Goal: Task Accomplishment & Management: Complete application form

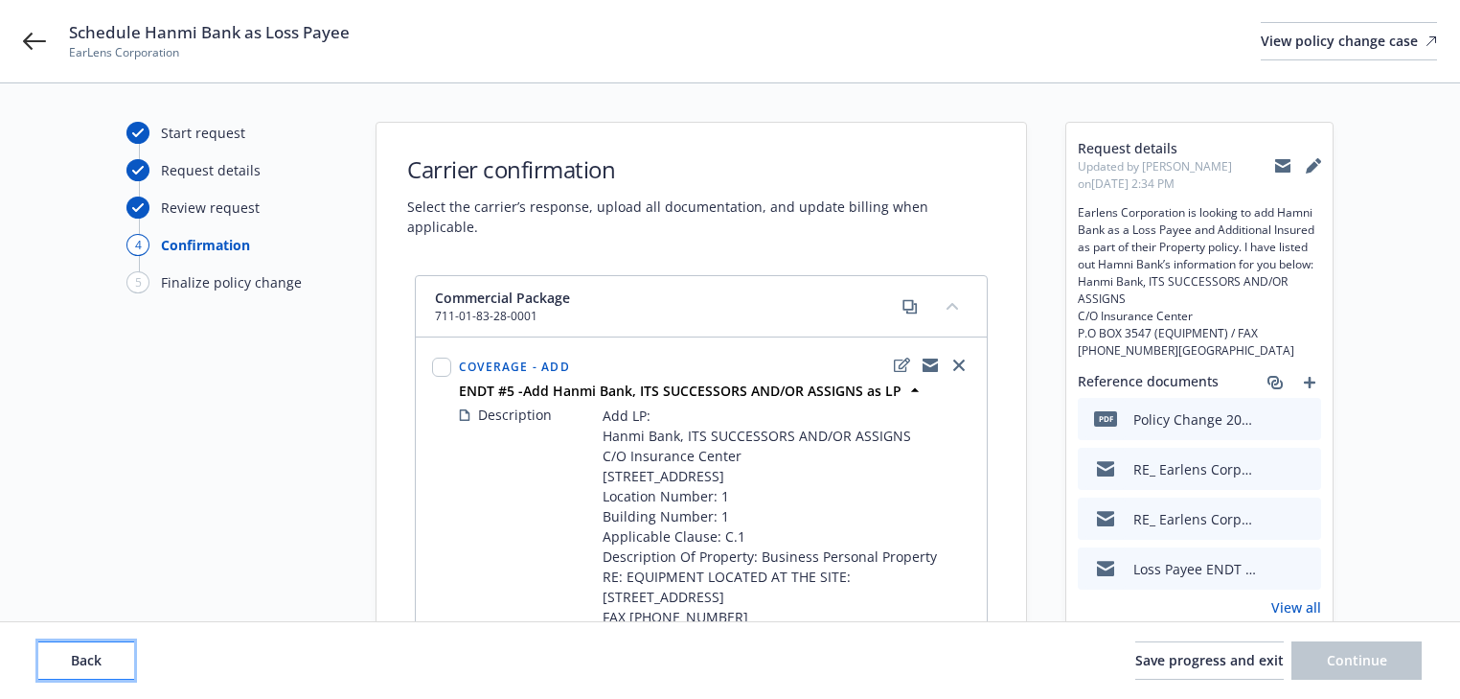
click at [94, 667] on span "Back" at bounding box center [86, 660] width 31 height 18
click at [94, 664] on span "Back" at bounding box center [86, 660] width 31 height 18
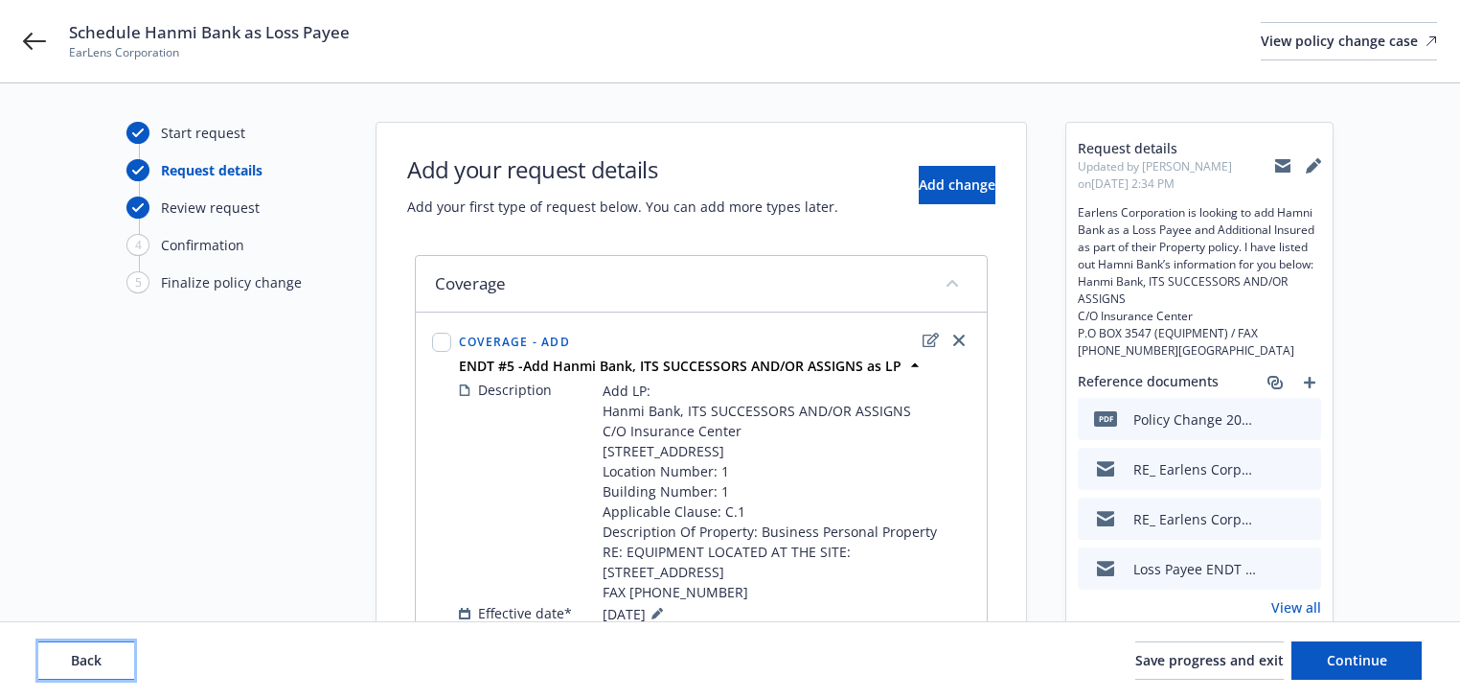
click at [94, 663] on span "Back" at bounding box center [86, 660] width 31 height 18
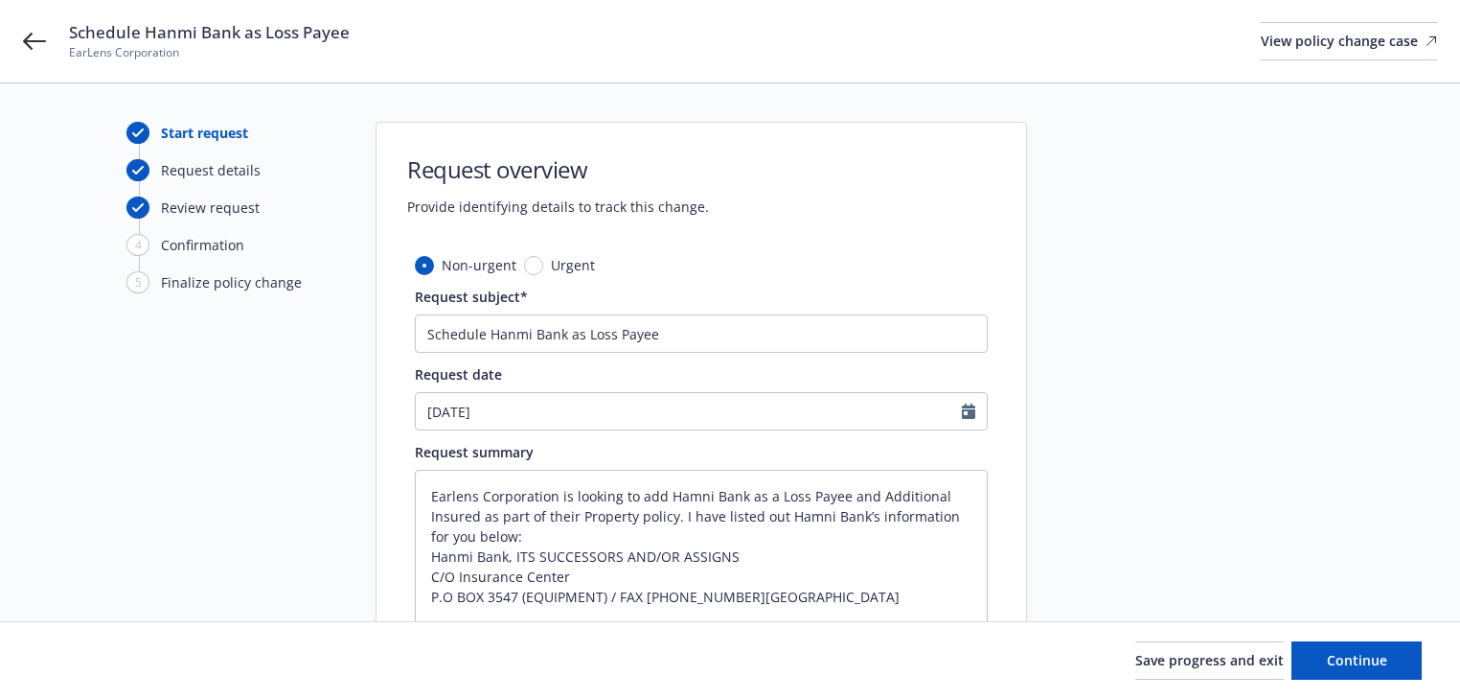
click at [94, 663] on div "Save progress and exit Continue" at bounding box center [730, 660] width 1384 height 38
click at [1363, 659] on span "Continue" at bounding box center [1357, 660] width 60 height 18
type textarea "x"
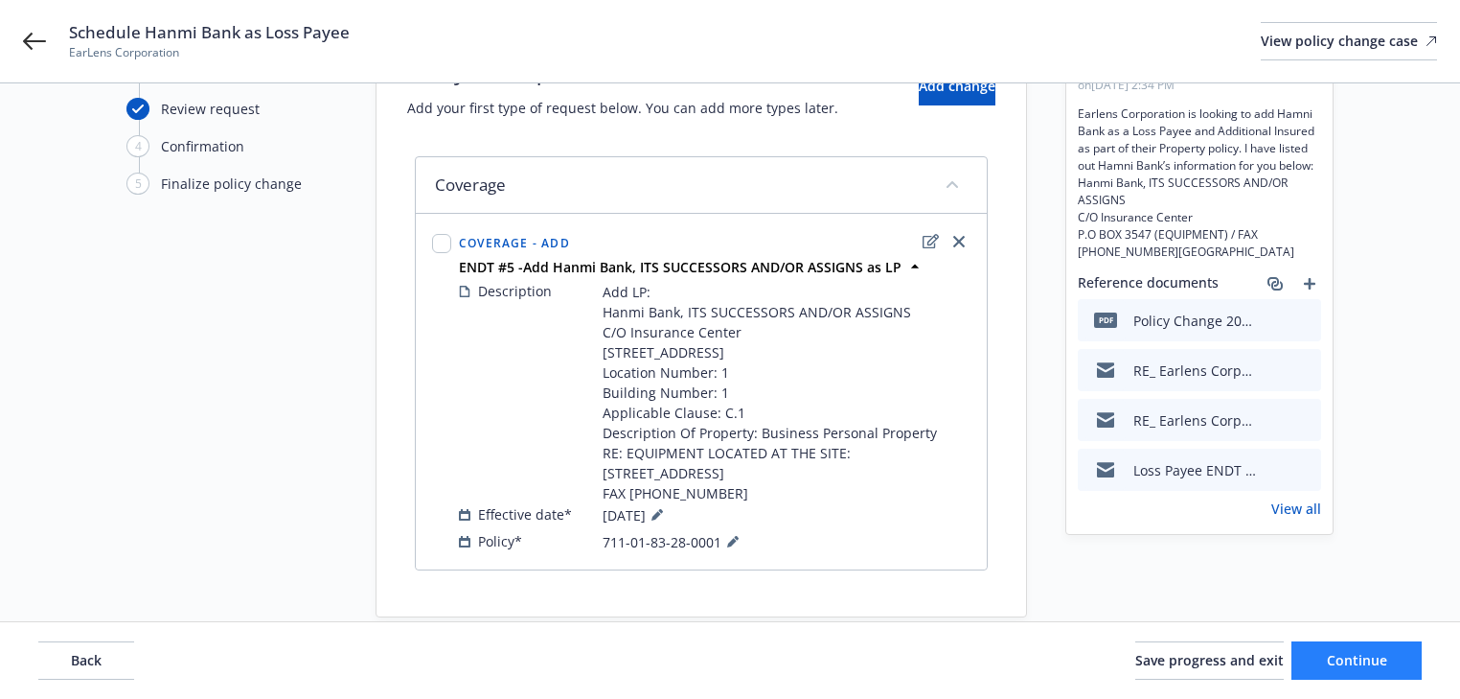
scroll to position [150, 0]
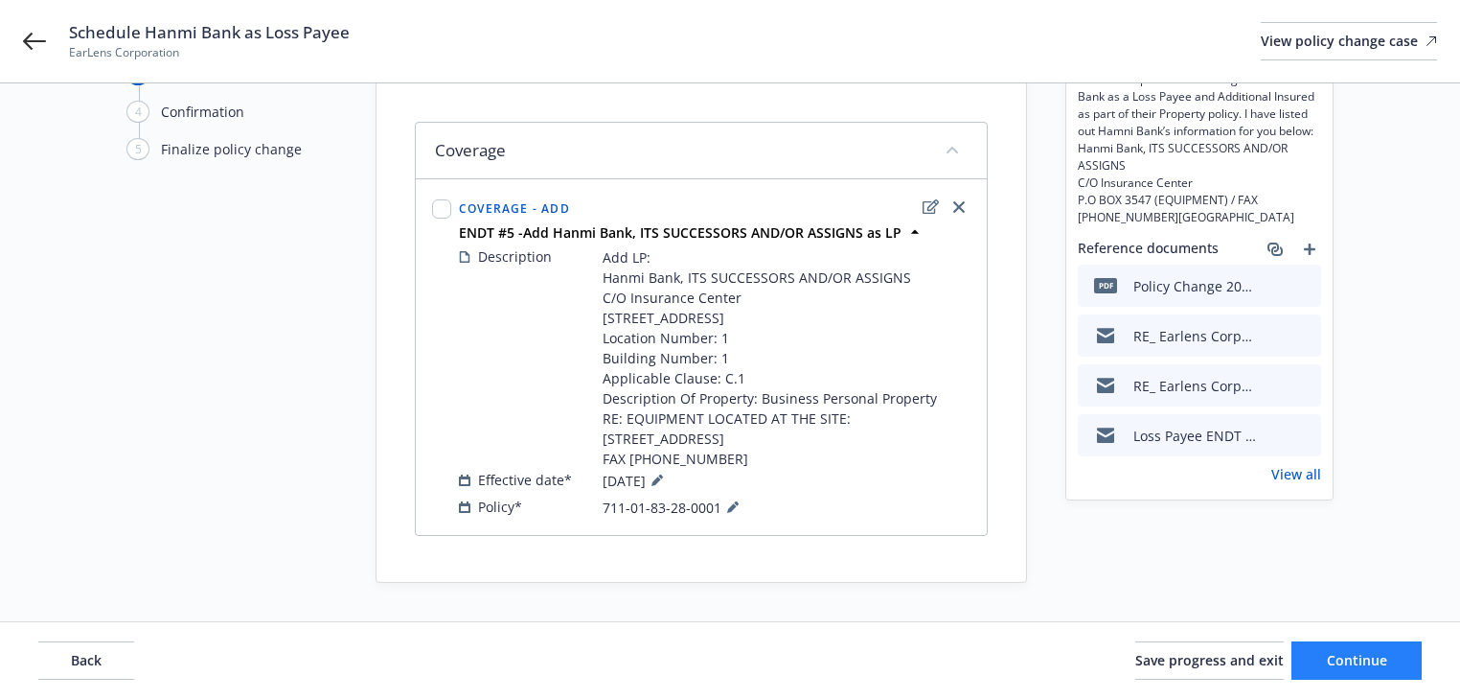
click at [1309, 484] on link "View all" at bounding box center [1297, 474] width 50 height 20
click at [40, 41] on icon at bounding box center [34, 41] width 23 height 17
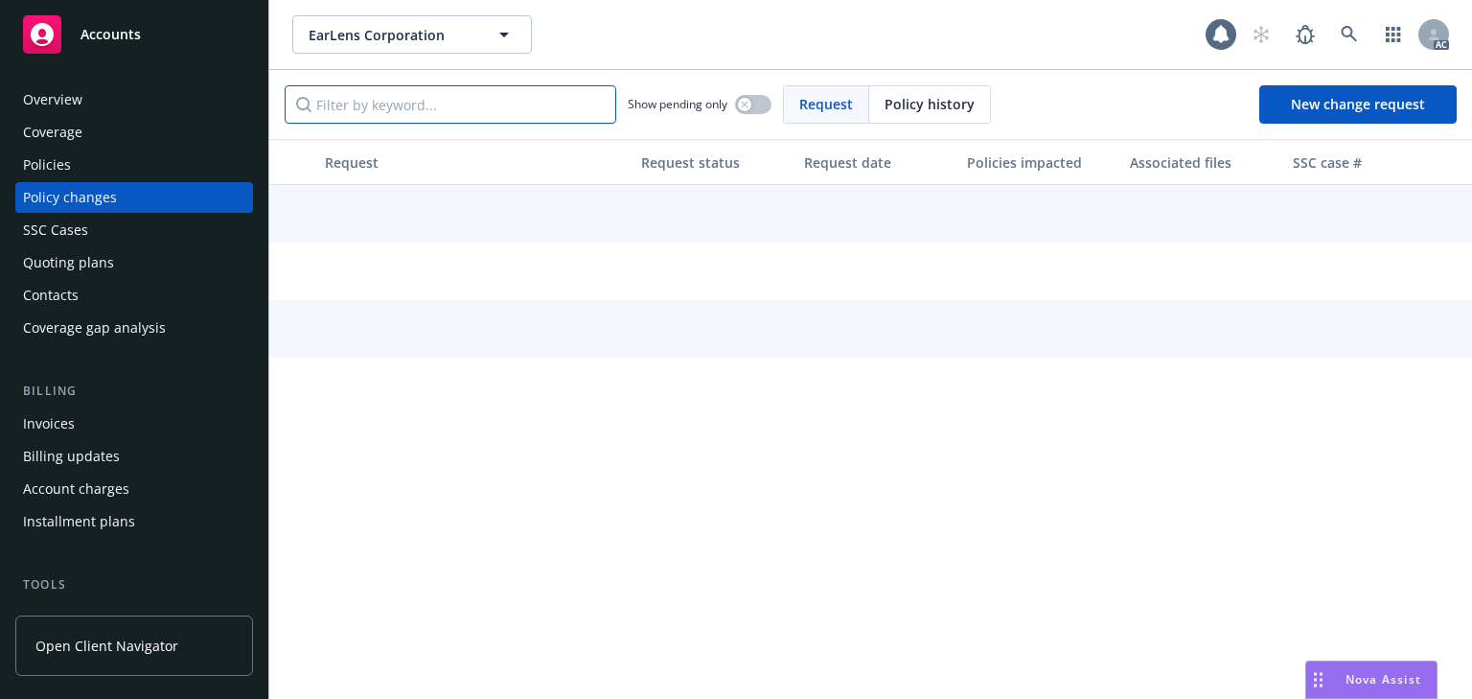
click at [405, 99] on input "Filter by keyword..." at bounding box center [451, 104] width 332 height 38
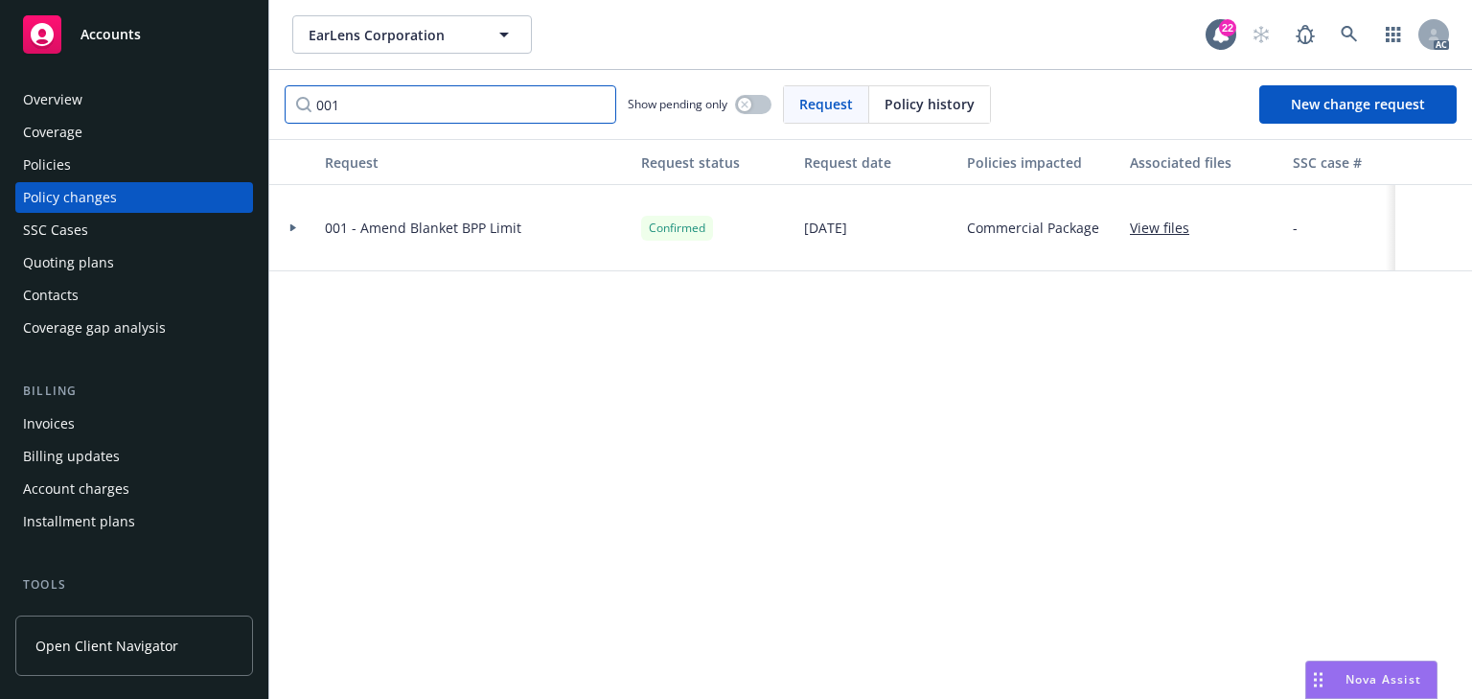
type input "001"
click at [107, 165] on div "Policies" at bounding box center [134, 164] width 222 height 31
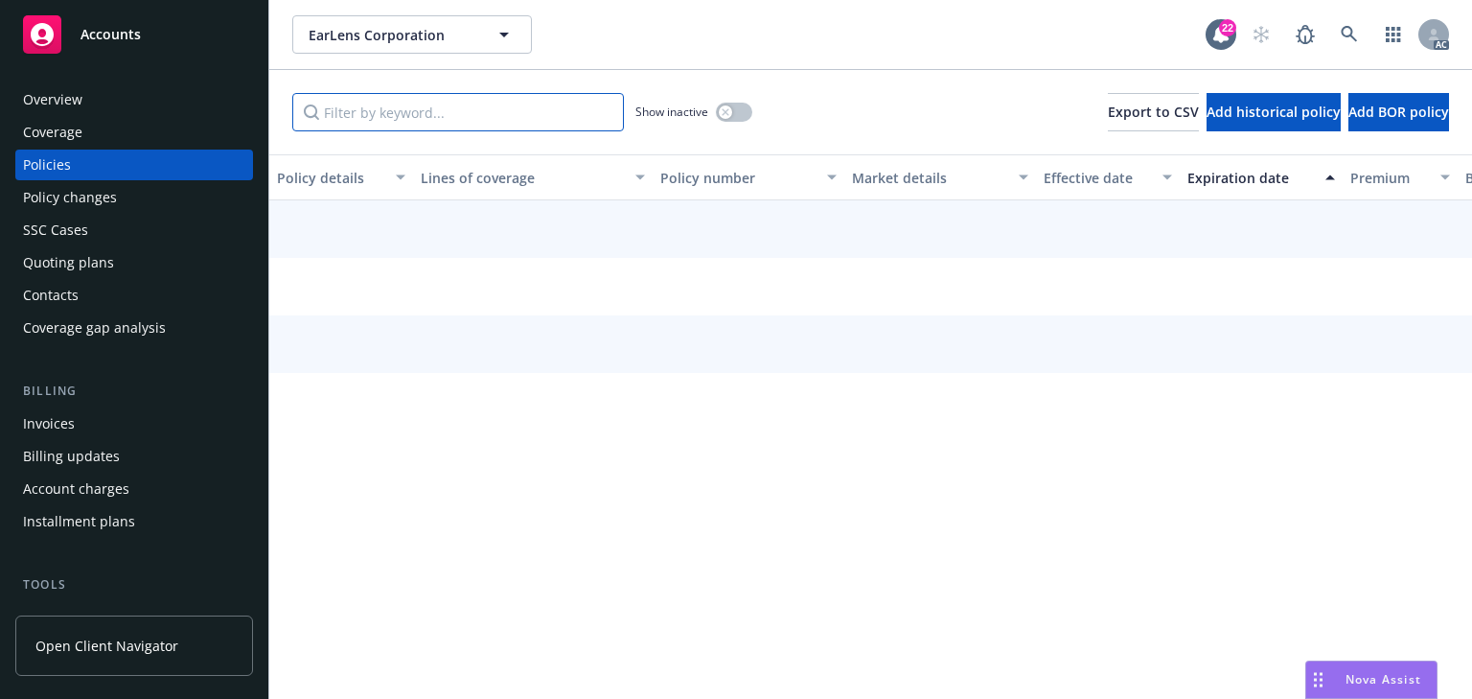
click at [355, 109] on input "Filter by keyword..." at bounding box center [458, 112] width 332 height 38
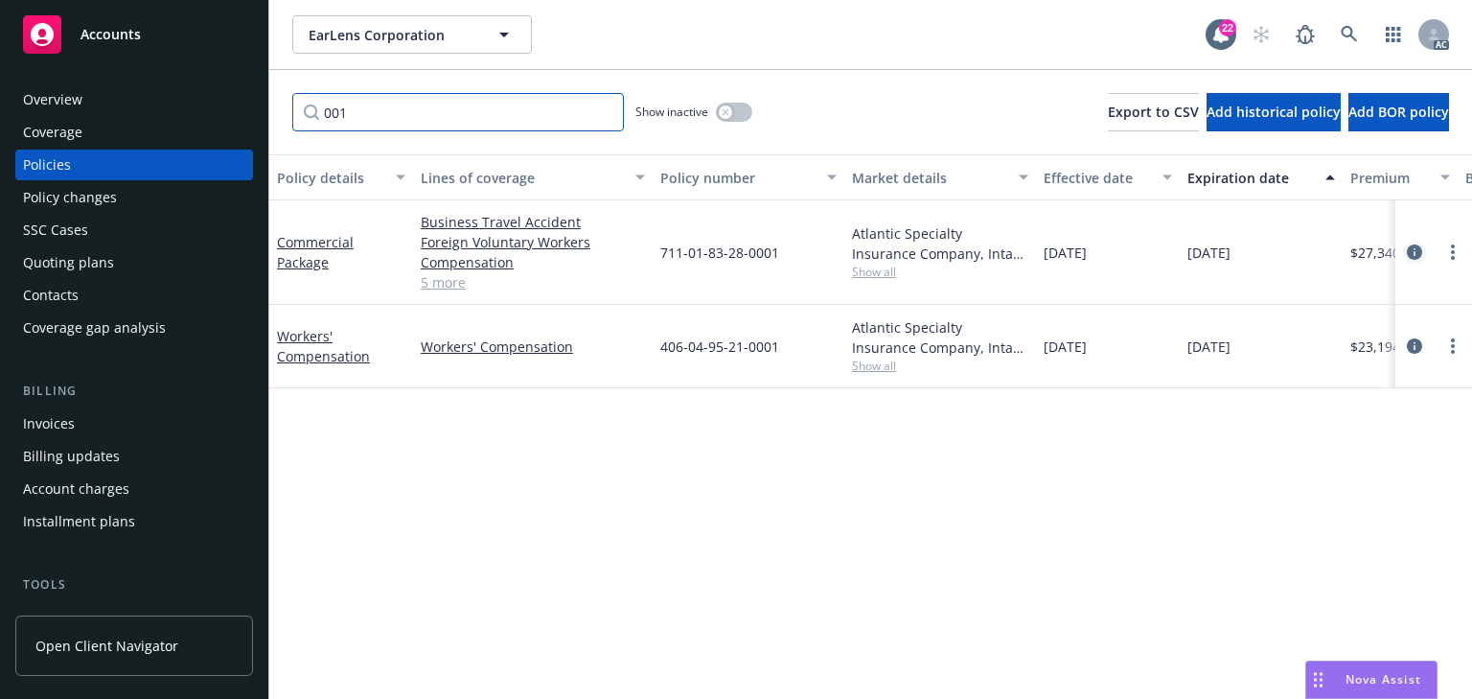
type input "001"
click at [1416, 246] on icon "circleInformation" at bounding box center [1414, 251] width 15 height 15
